Goal: Task Accomplishment & Management: Complete application form

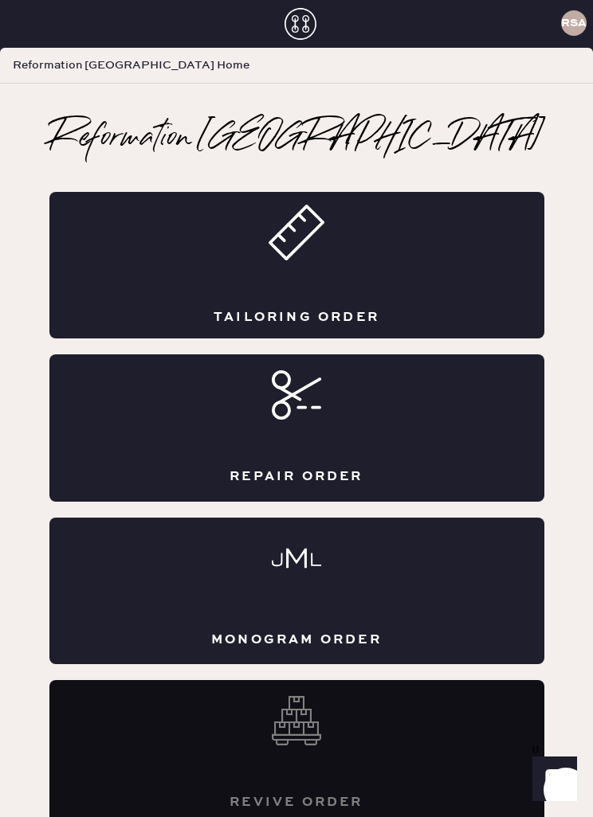
click at [224, 257] on div "Tailoring Order" at bounding box center [296, 265] width 495 height 147
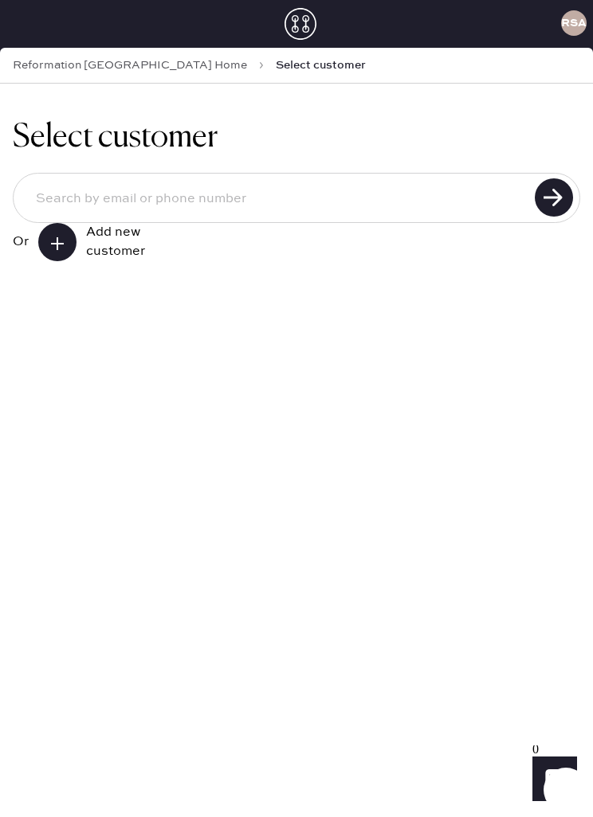
click at [76, 256] on button at bounding box center [57, 242] width 38 height 38
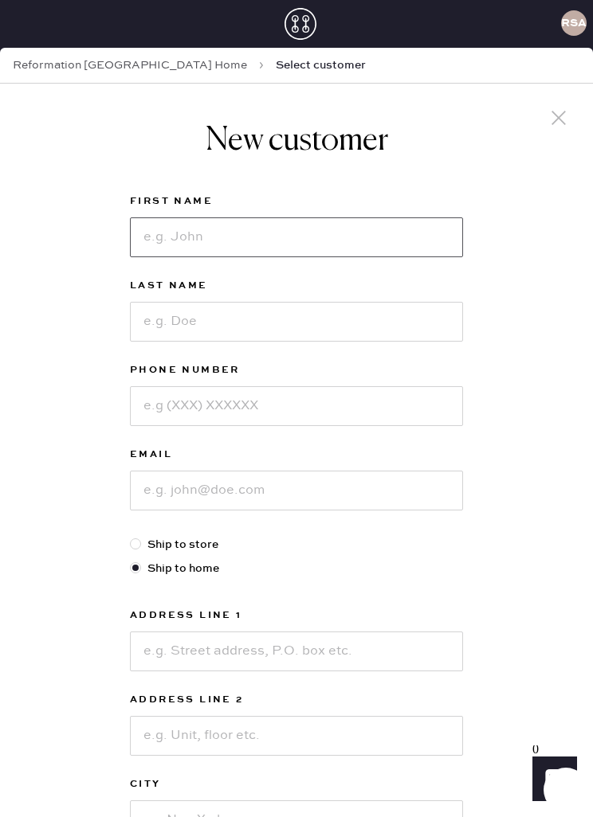
click at [360, 240] on input at bounding box center [296, 237] width 333 height 40
type input "[PERSON_NAME]"
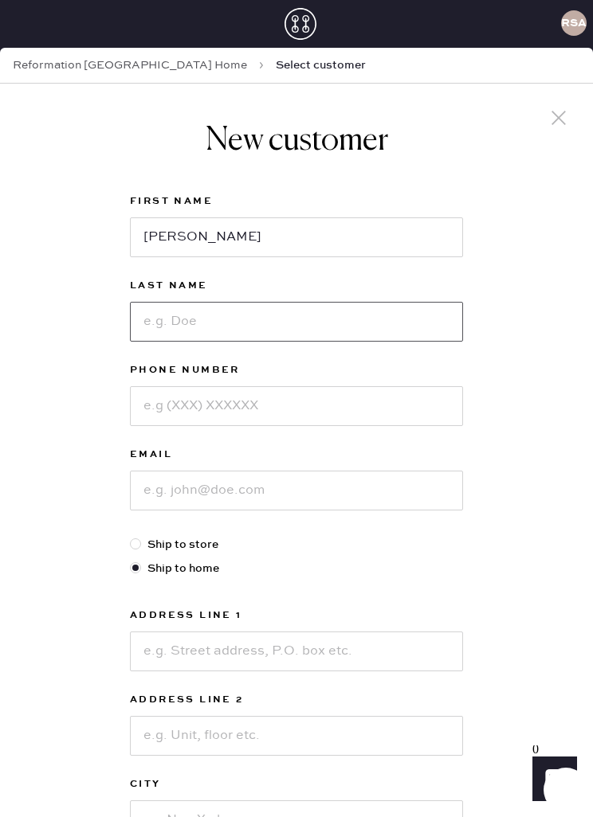
click at [375, 322] on input at bounding box center [296, 322] width 333 height 40
type input "[PERSON_NAME]"
click at [369, 405] on input at bounding box center [296, 406] width 333 height 40
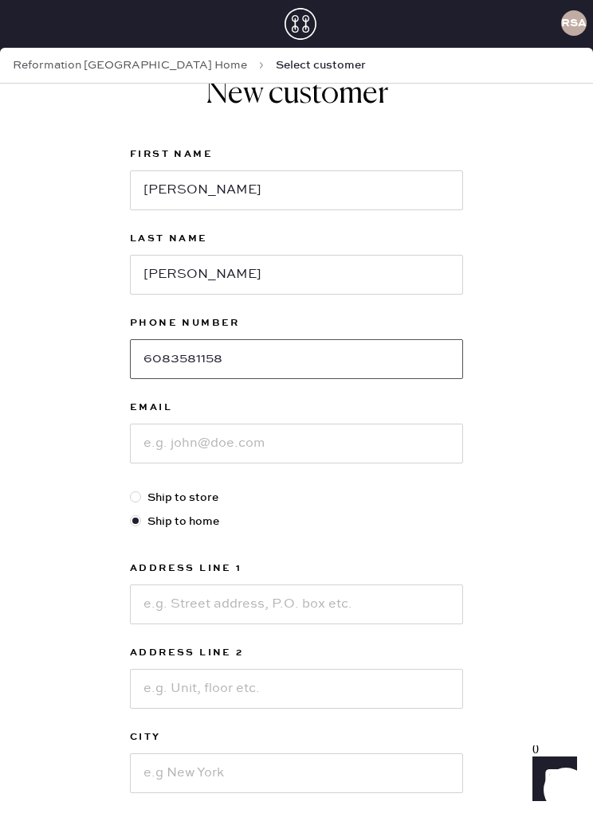
scroll to position [72, 0]
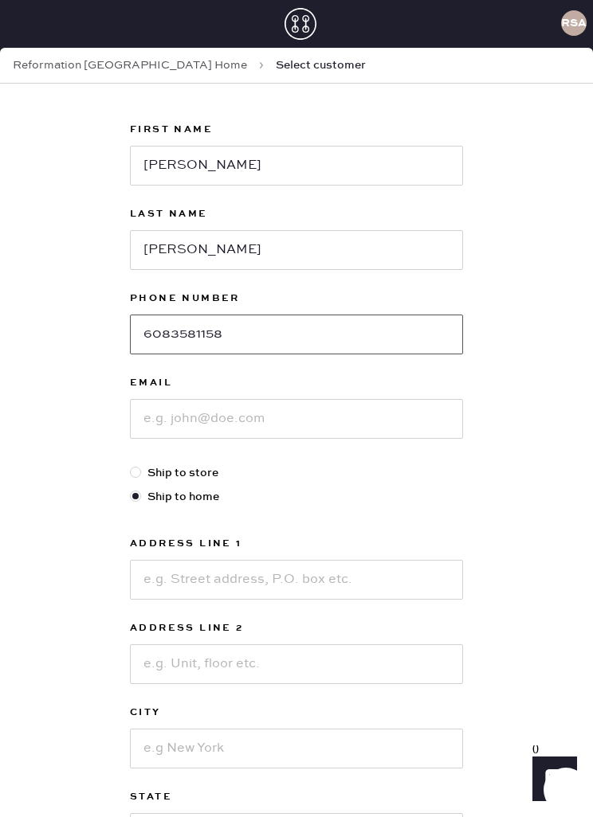
type input "6083581158"
click at [403, 411] on input at bounding box center [296, 419] width 333 height 40
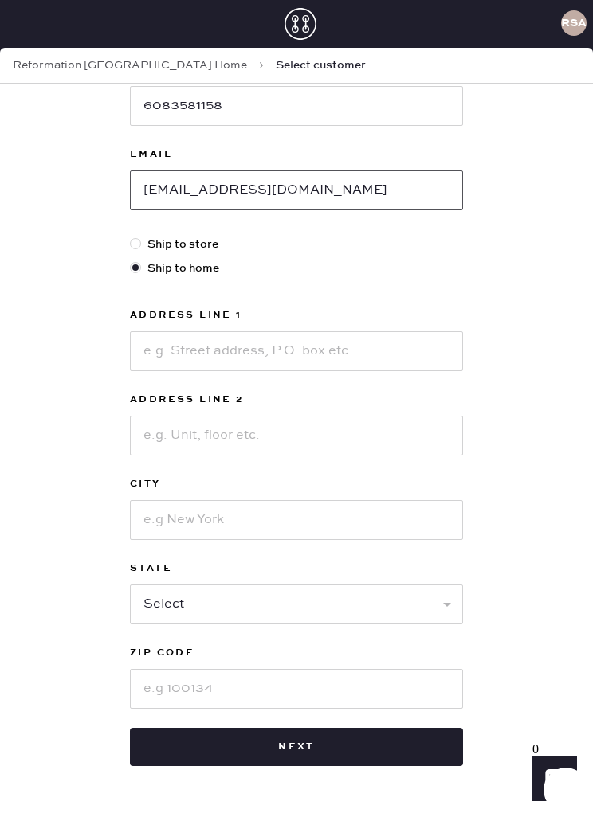
scroll to position [300, 0]
type input "[EMAIL_ADDRESS][DOMAIN_NAME]"
click at [319, 349] on input at bounding box center [296, 351] width 333 height 40
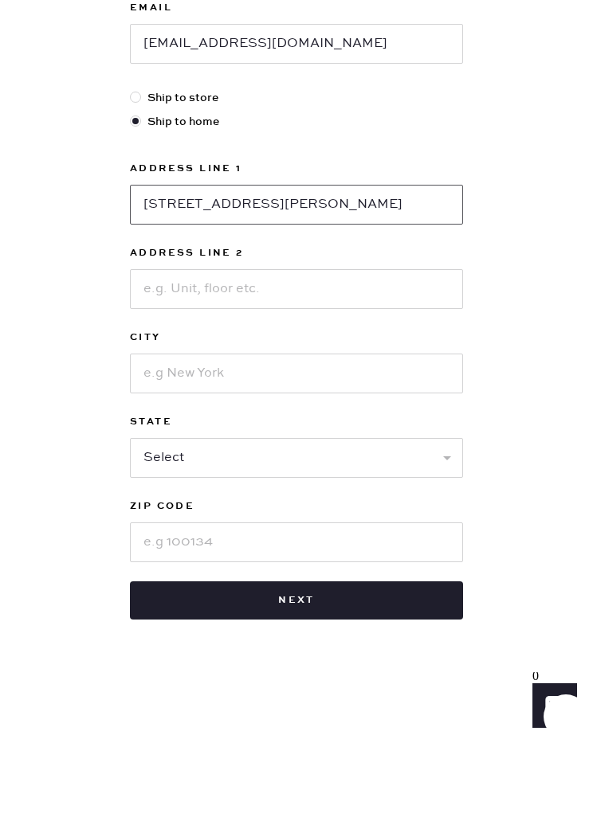
type input "[STREET_ADDRESS][PERSON_NAME]"
click at [386, 343] on input at bounding box center [296, 363] width 333 height 40
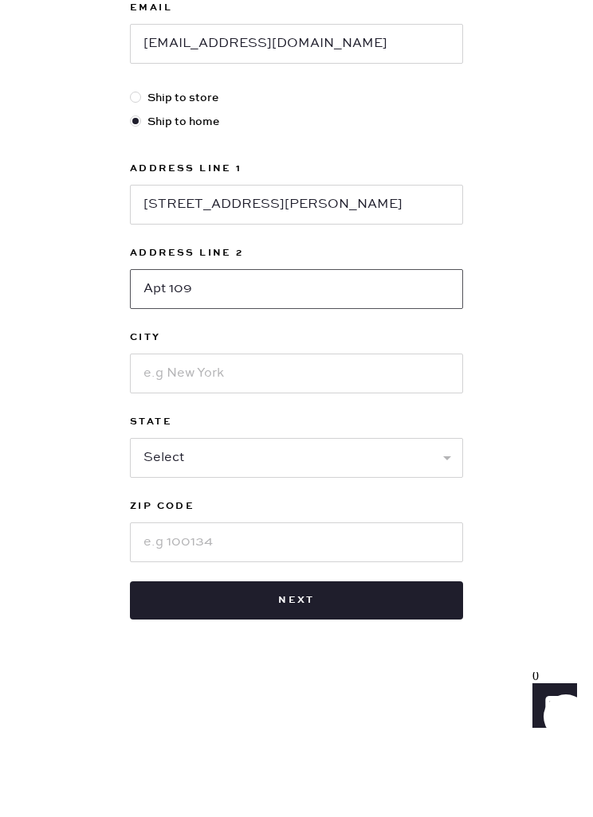
type input "Apt 109"
click at [409, 427] on input at bounding box center [296, 447] width 333 height 40
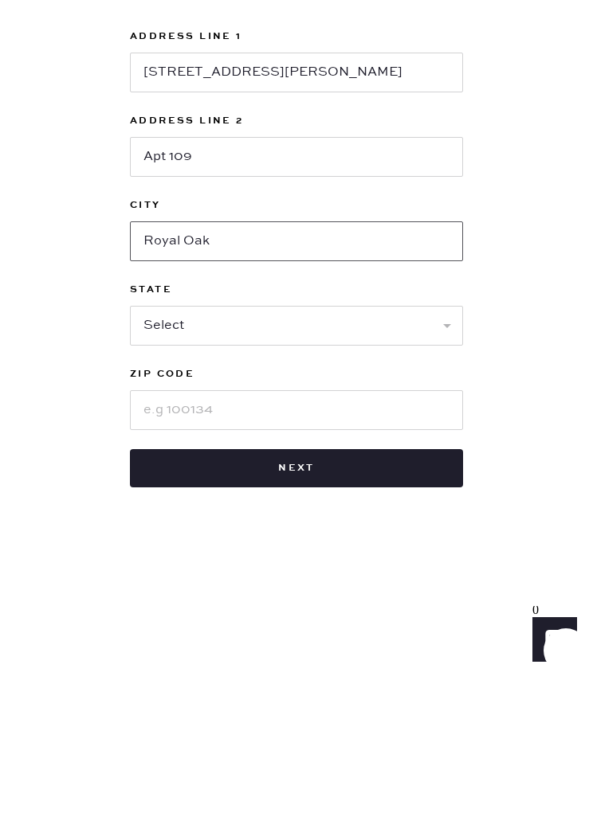
type input "Royal Oak"
click at [369, 530] on input at bounding box center [296, 550] width 333 height 40
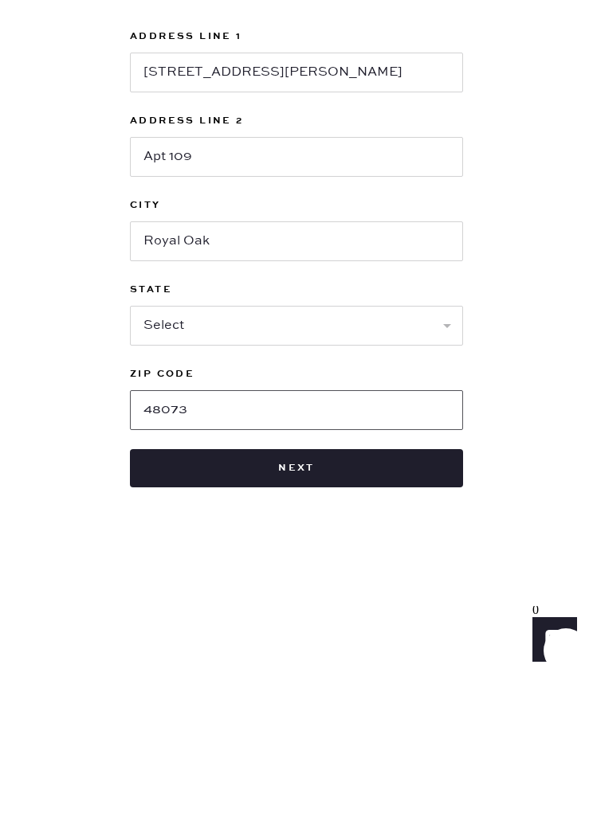
type input "48073"
click at [424, 445] on select "Select AK AL AR AZ CA CO CT [GEOGRAPHIC_DATA] DE FL [GEOGRAPHIC_DATA] HI [GEOGR…" at bounding box center [296, 465] width 333 height 40
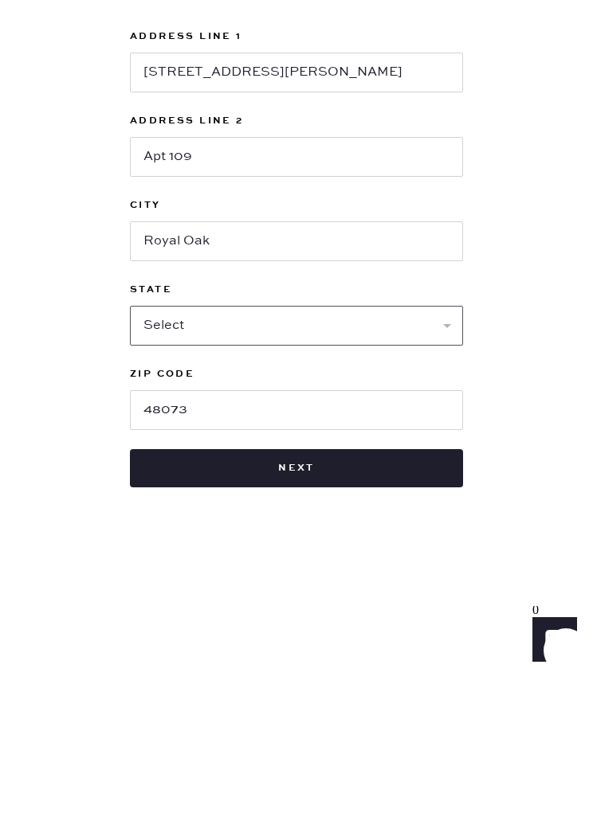
scroll to position [51, 0]
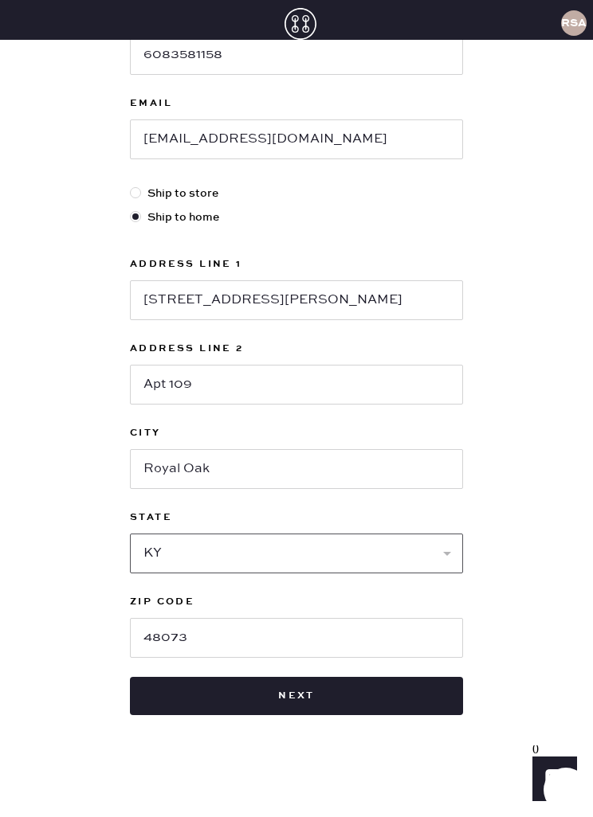
click at [260, 534] on select "Select AK AL AR AZ CA CO CT [GEOGRAPHIC_DATA] DE FL [GEOGRAPHIC_DATA] HI [GEOGR…" at bounding box center [296, 554] width 333 height 40
select select "MI"
click at [354, 677] on button "Next" at bounding box center [296, 696] width 333 height 38
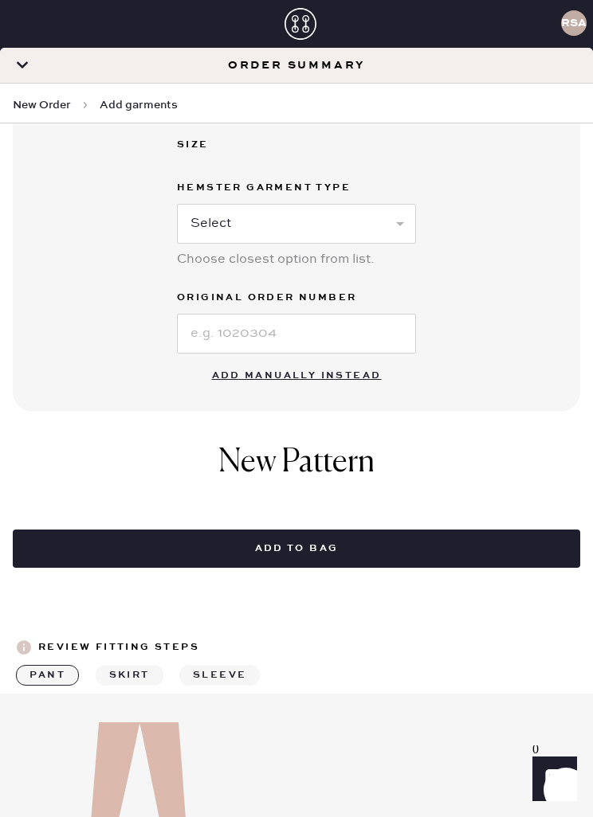
click at [320, 375] on button "Add manually instead" at bounding box center [296, 376] width 189 height 32
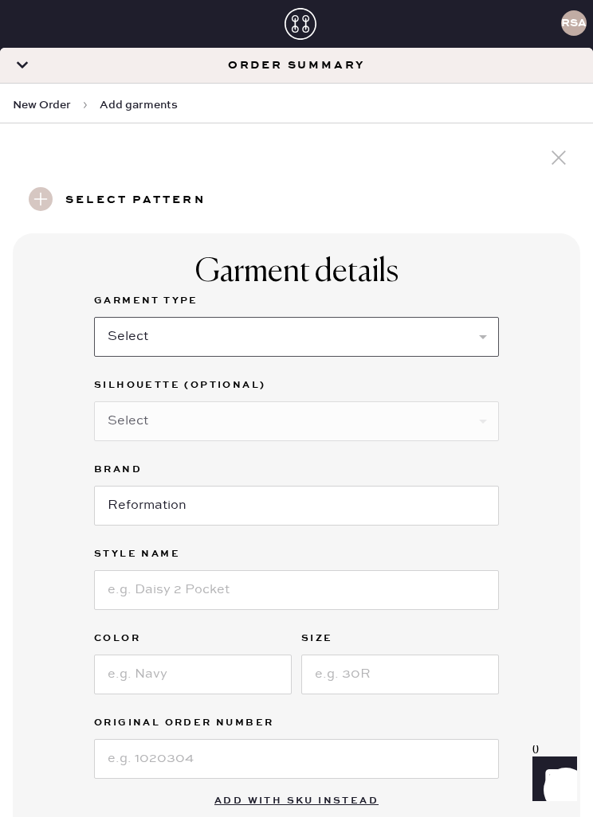
click at [406, 338] on select "Select Basic Skirt Jeans Leggings Pants Shorts Basic Sleeved Dress Basic Sleeve…" at bounding box center [296, 337] width 405 height 40
select select "4"
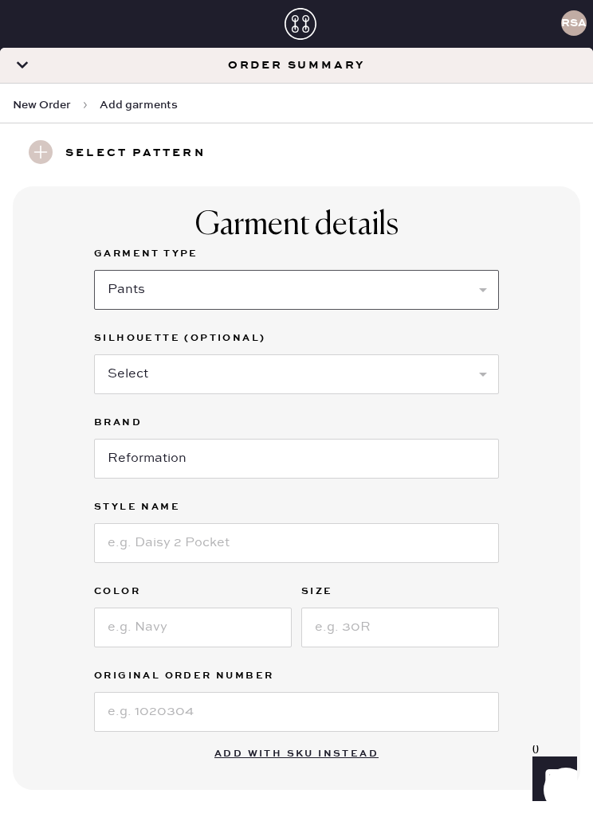
scroll to position [57, 0]
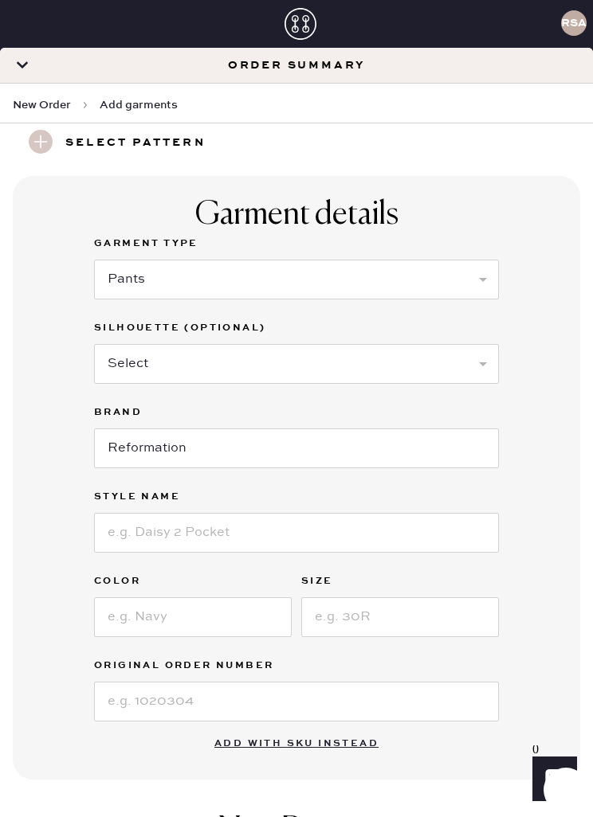
click at [401, 354] on select "Select Joggers Shorts Cropped Flare Boot Cut Straight Skinny Other" at bounding box center [296, 364] width 405 height 40
select select "11"
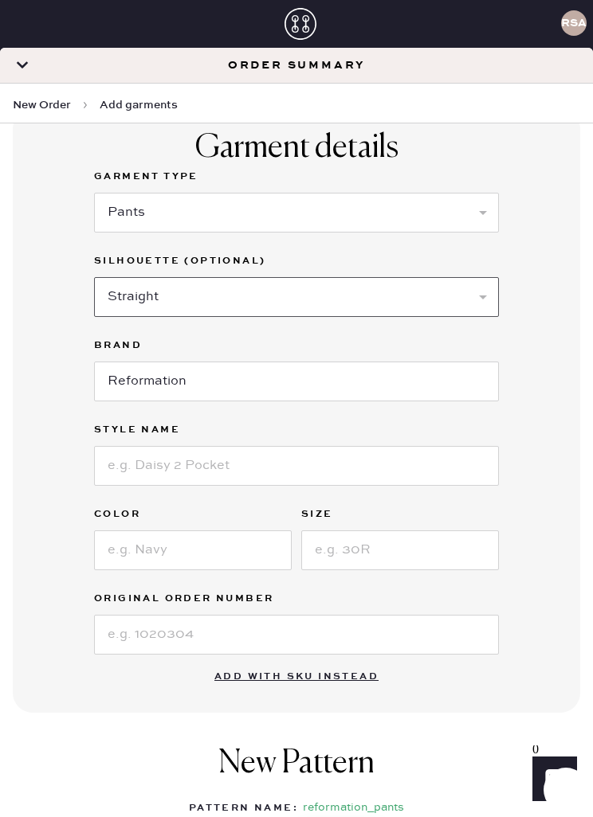
scroll to position [137, 0]
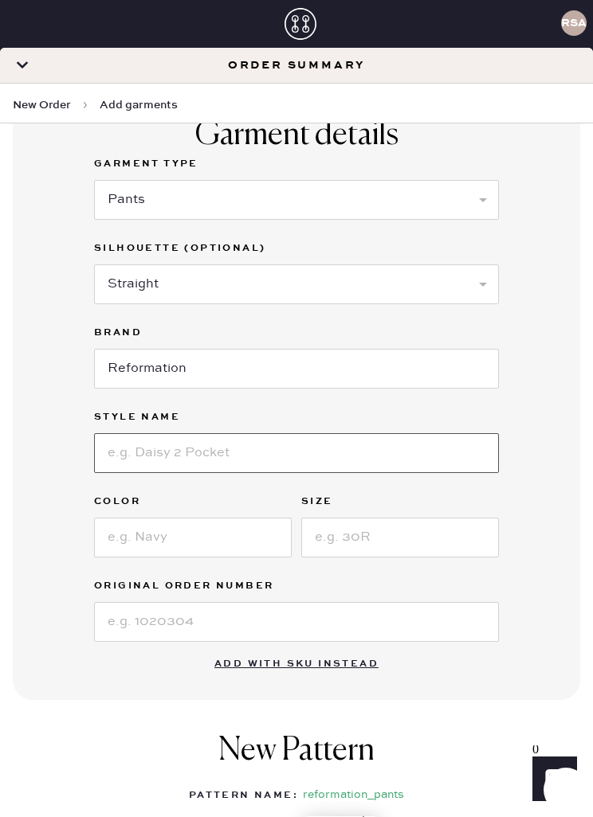
click at [302, 451] on input at bounding box center [296, 453] width 405 height 40
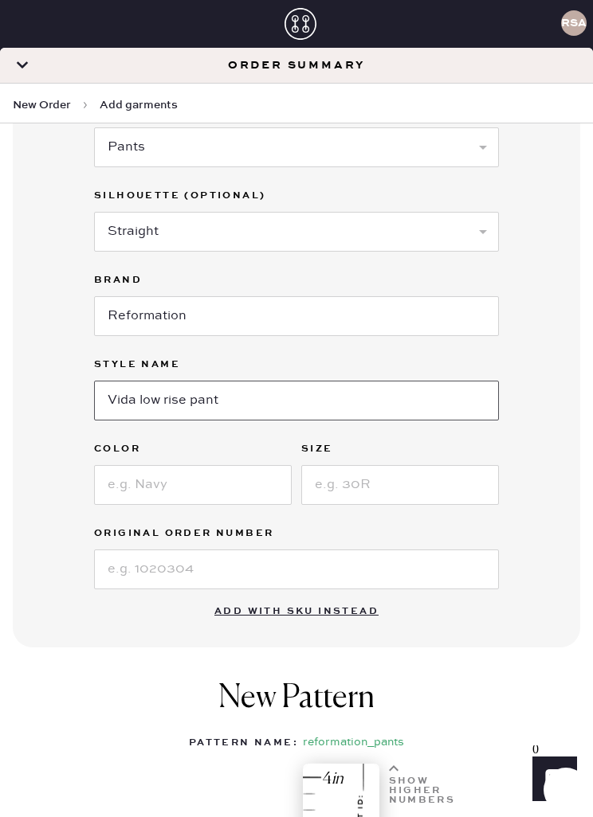
scroll to position [295, 0]
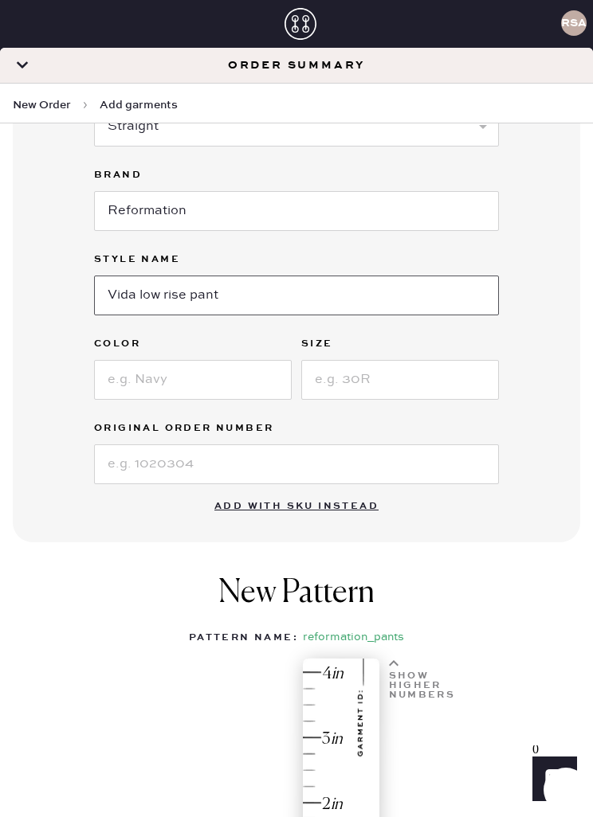
type input "Vida low rise pant"
click at [240, 393] on input at bounding box center [193, 380] width 198 height 40
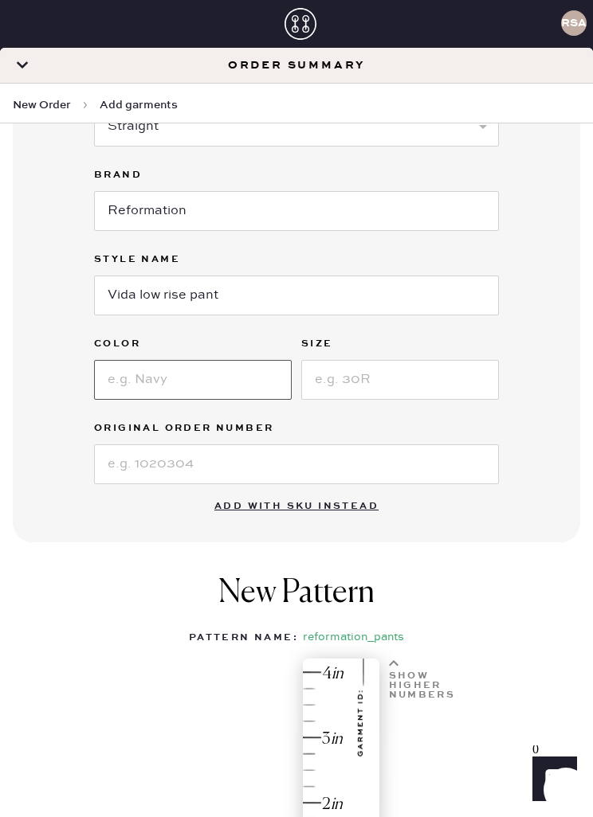
type input "K"
type input "Mole"
click at [433, 397] on input at bounding box center [400, 380] width 198 height 40
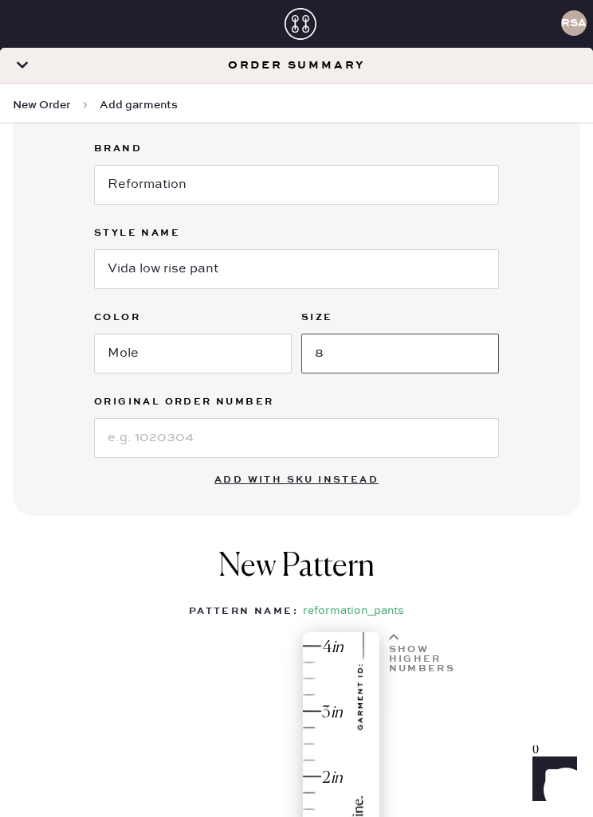
scroll to position [335, 0]
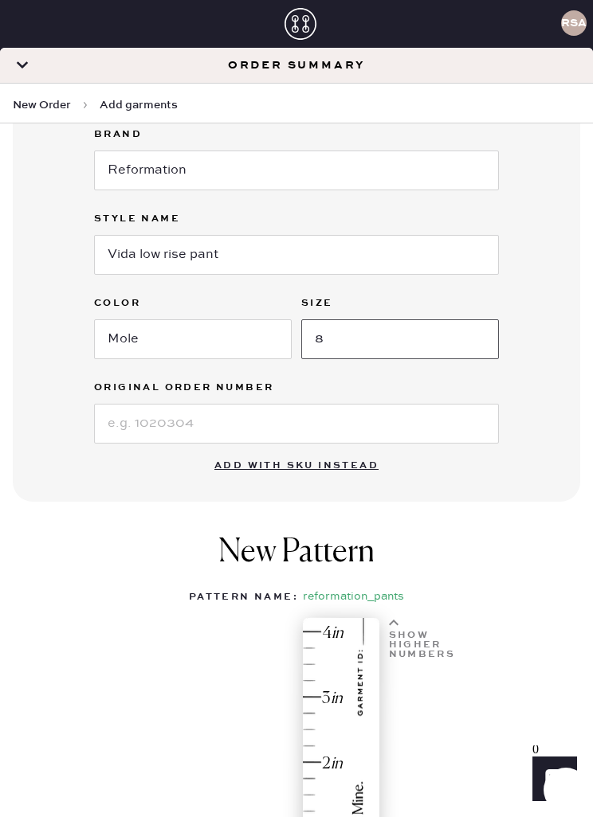
type input "8"
click at [405, 425] on input at bounding box center [296, 424] width 405 height 40
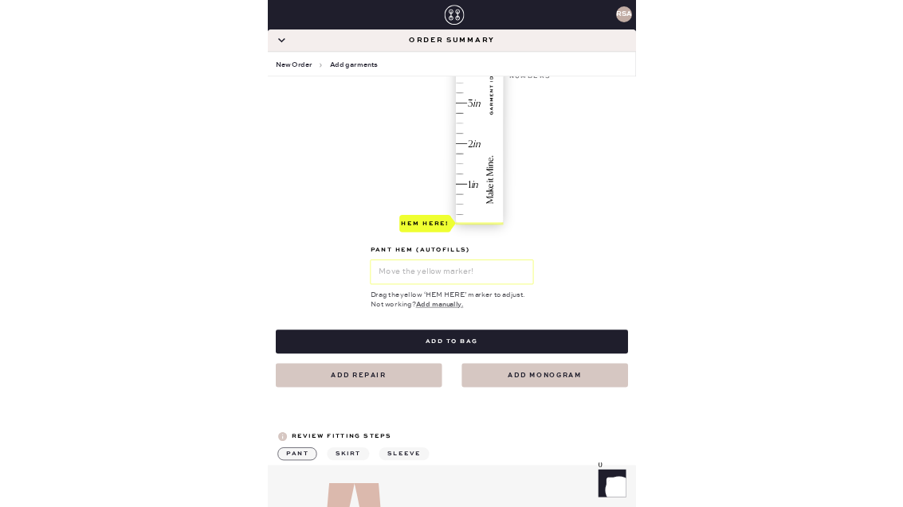
scroll to position [862, 0]
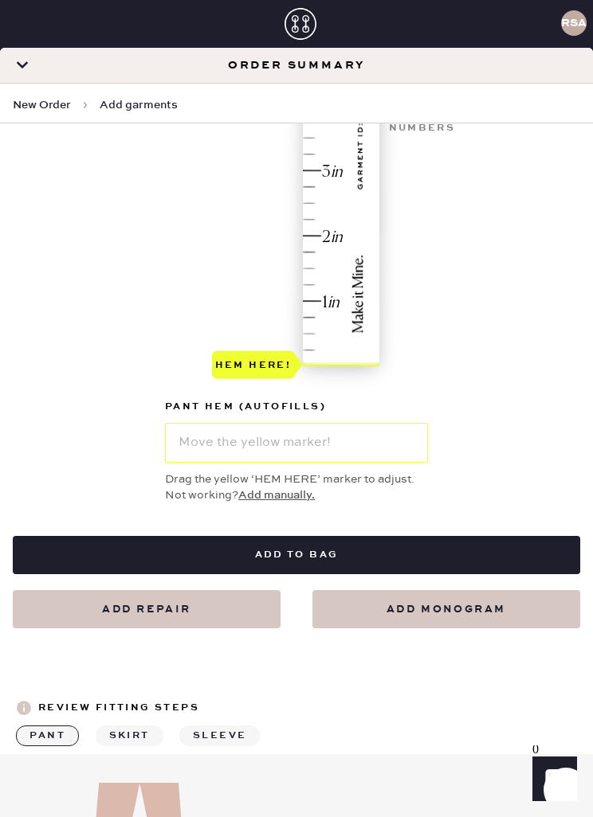
click at [316, 260] on div "Hem here!" at bounding box center [297, 238] width 170 height 287
type input "1.75"
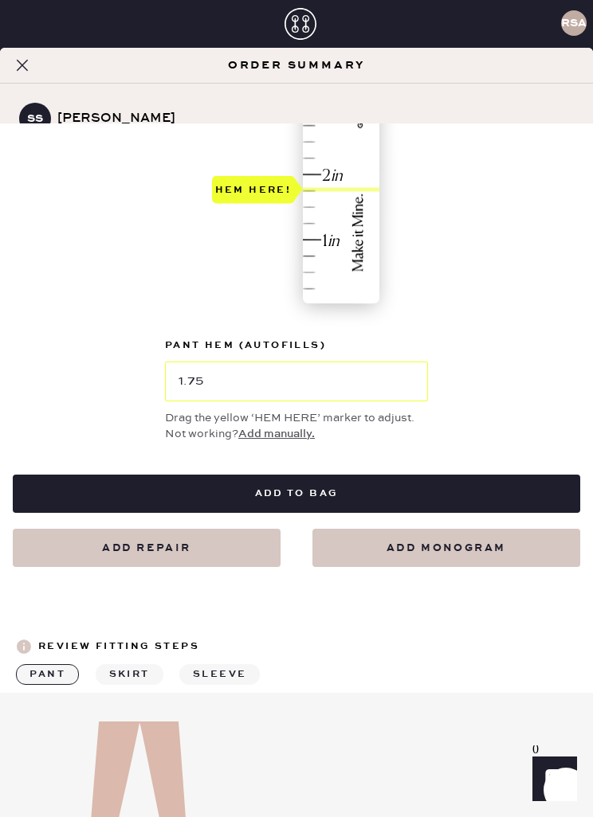
scroll to position [924, 0]
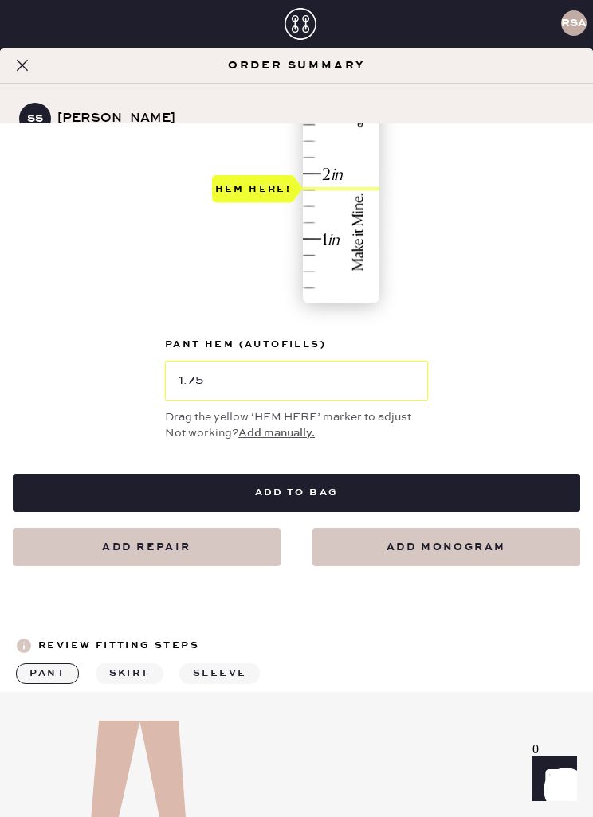
click at [434, 482] on button "Add to bag" at bounding box center [296, 493] width 567 height 38
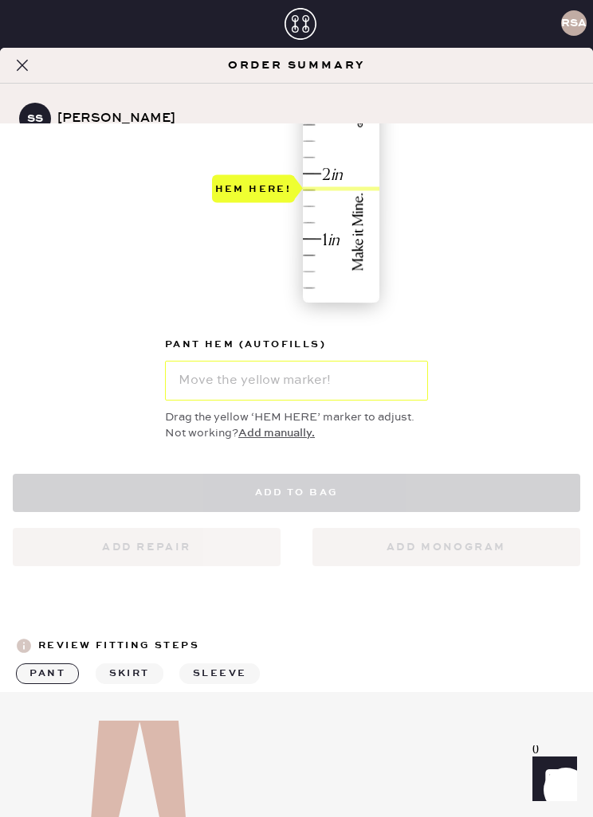
select select "4"
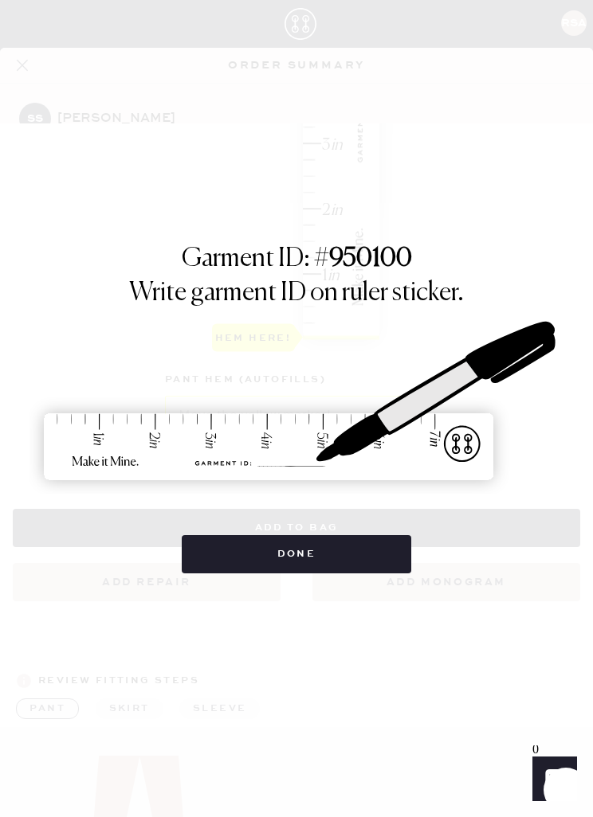
scroll to position [697, 0]
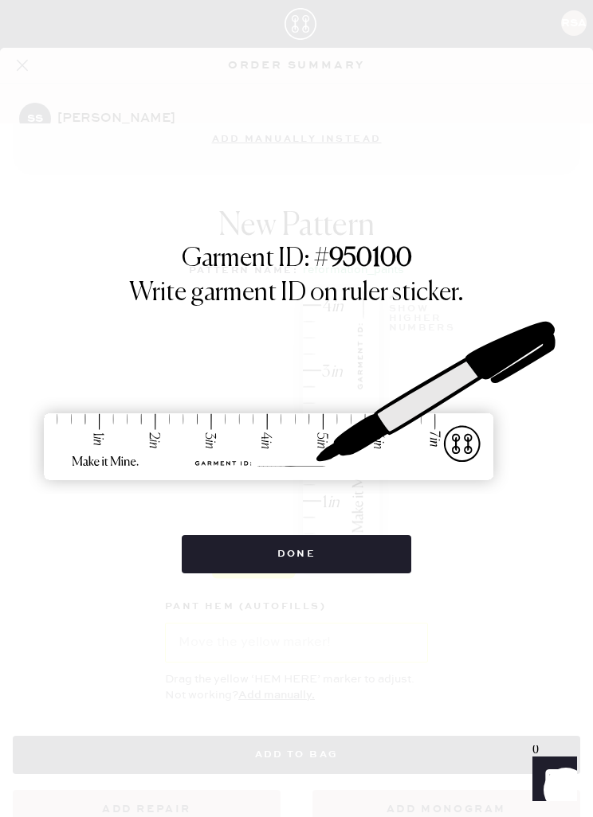
click at [238, 572] on button "Done" at bounding box center [297, 554] width 230 height 38
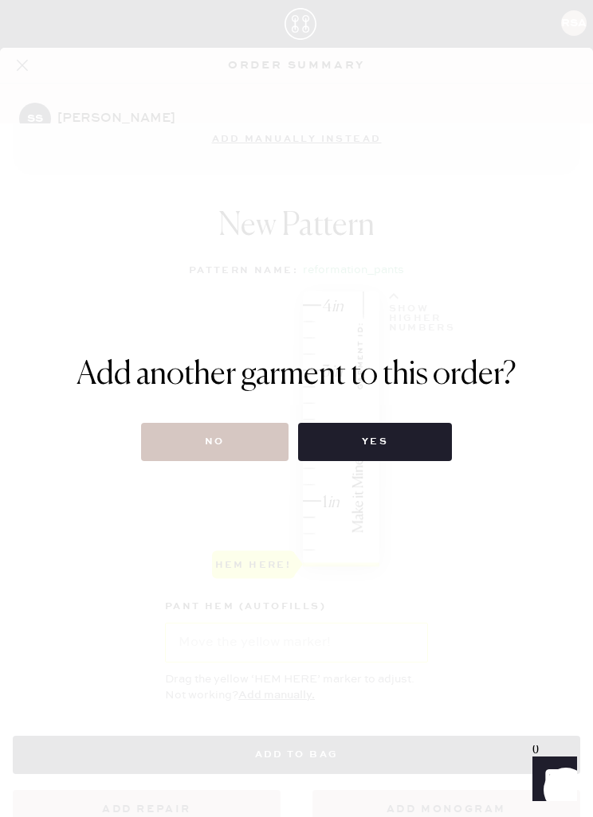
click at [206, 452] on button "No" at bounding box center [214, 442] width 147 height 38
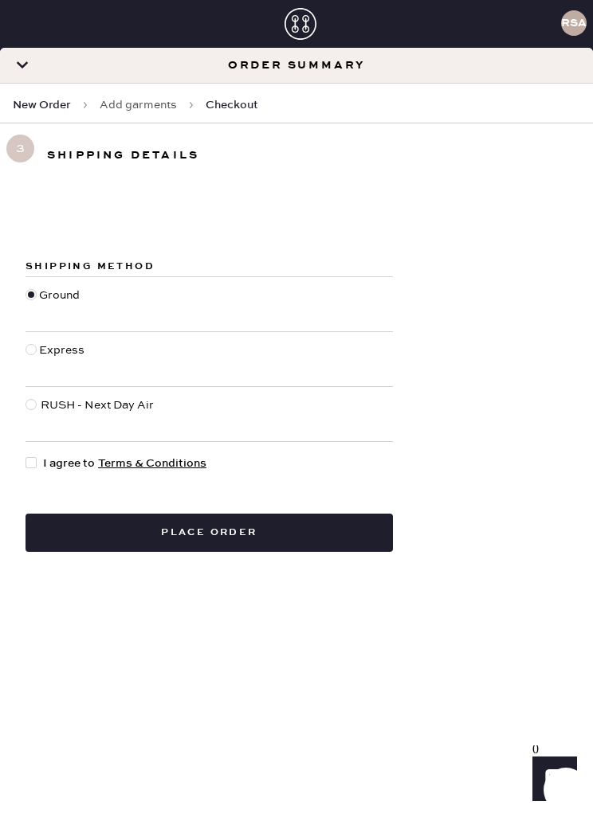
click at [53, 463] on span "I agree to Terms & Conditions" at bounding box center [124, 464] width 163 height 18
click at [26, 456] on input "I agree to Terms & Conditions" at bounding box center [25, 455] width 1 height 1
checkbox input "true"
click at [284, 518] on button "Place order" at bounding box center [208, 533] width 367 height 38
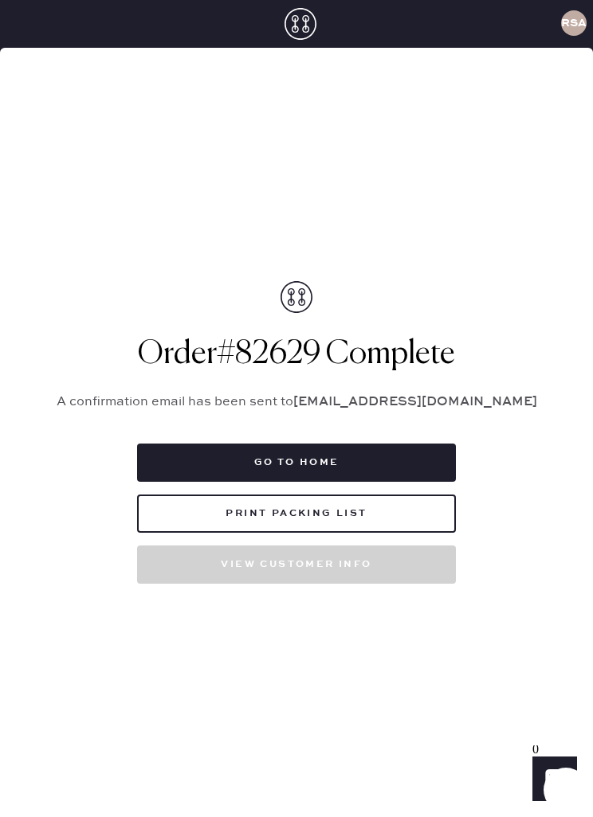
click at [386, 482] on button "Go to home" at bounding box center [296, 463] width 319 height 38
